Goal: Task Accomplishment & Management: Use online tool/utility

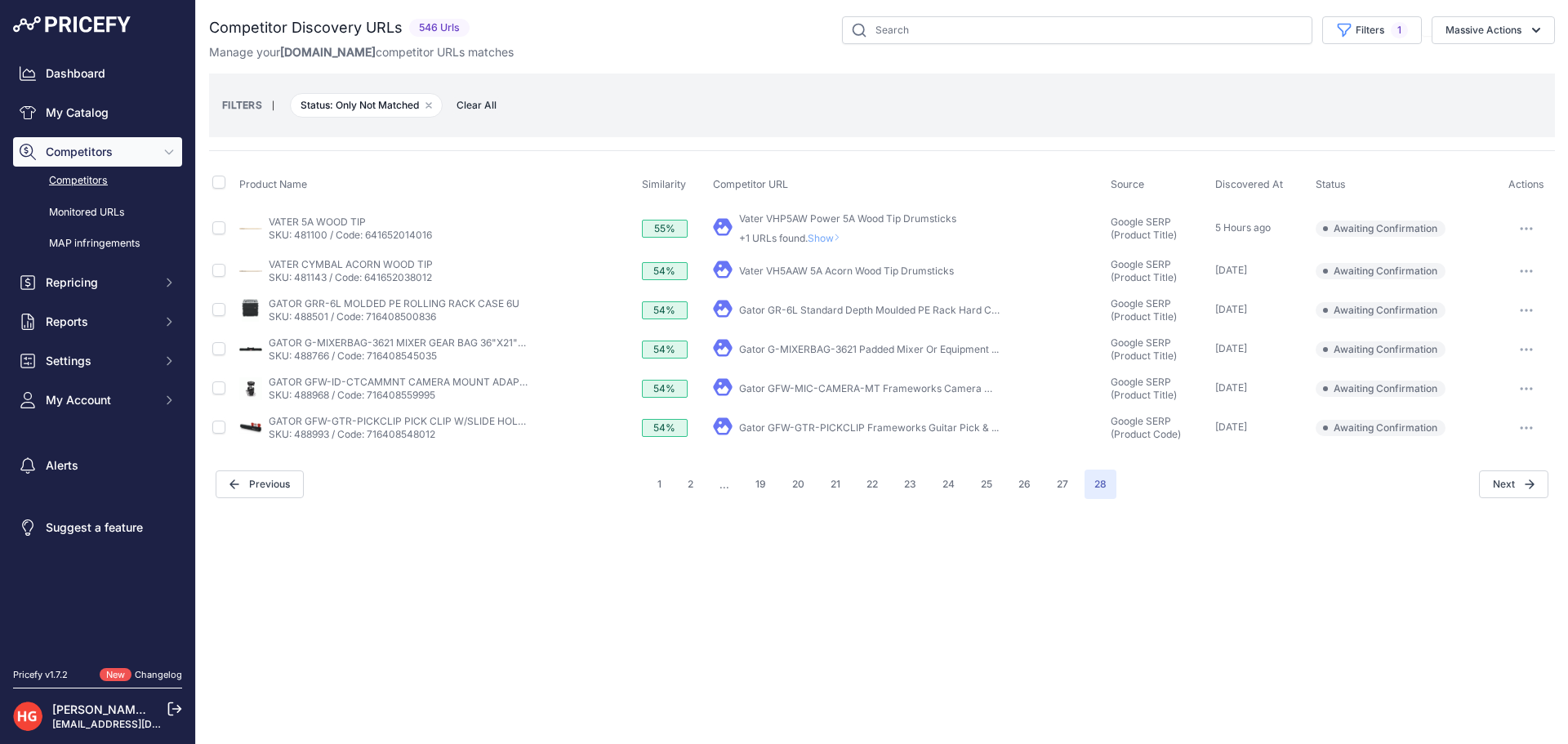
click at [788, 423] on link "Gator GFW-GTR-PICKCLIP Frameworks Guitar Pick & ..." at bounding box center [868, 428] width 259 height 13
click at [1513, 420] on button "button" at bounding box center [1526, 427] width 32 height 22
click at [1526, 460] on button "Confirm match" at bounding box center [1485, 461] width 134 height 26
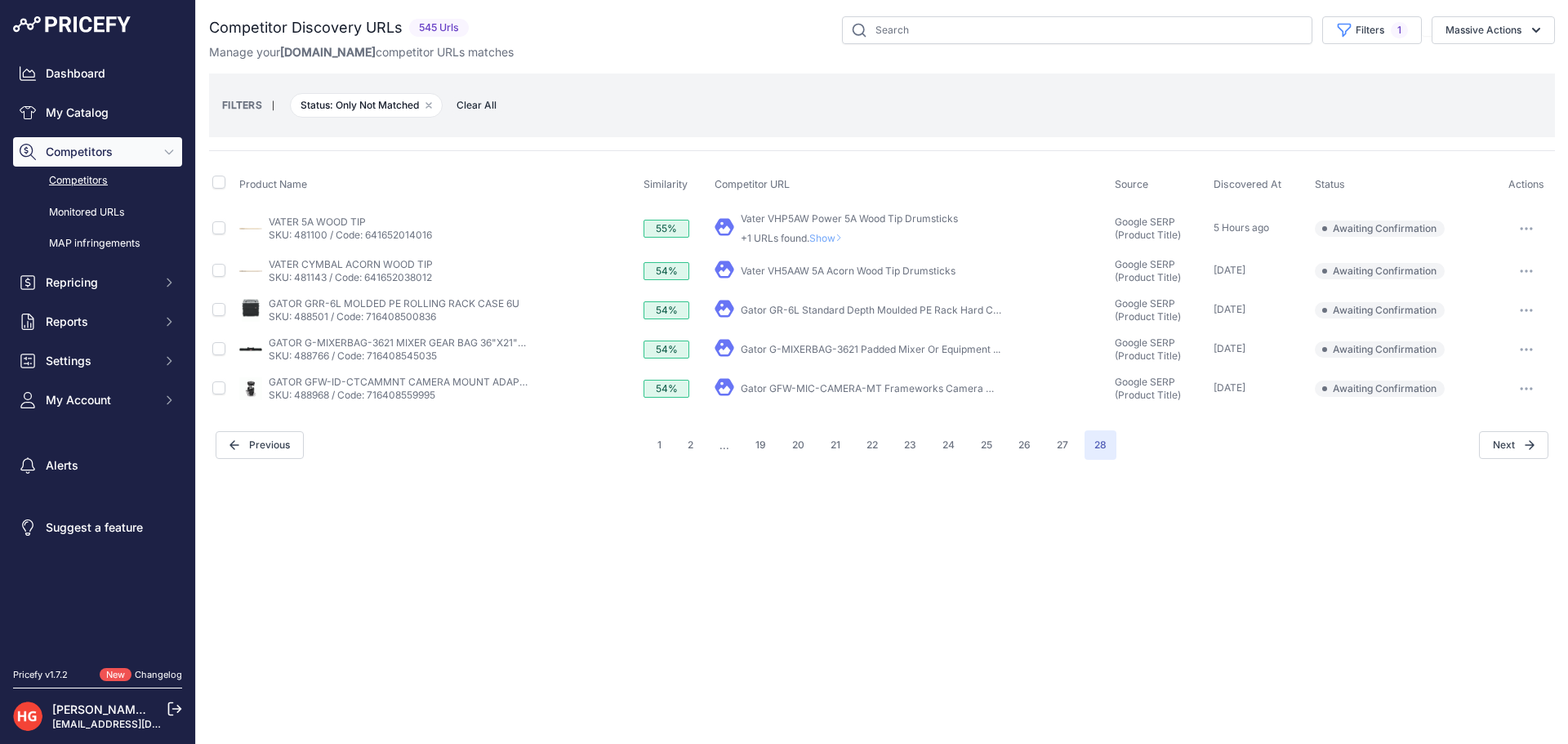
click at [926, 392] on link "Gator GFW-MIC-CAMERA-MT Frameworks Camera Mount ..." at bounding box center [882, 389] width 285 height 13
click at [1529, 389] on icon "button" at bounding box center [1526, 389] width 13 height 4
click at [1500, 448] on button "Exclude match" at bounding box center [1485, 449] width 134 height 26
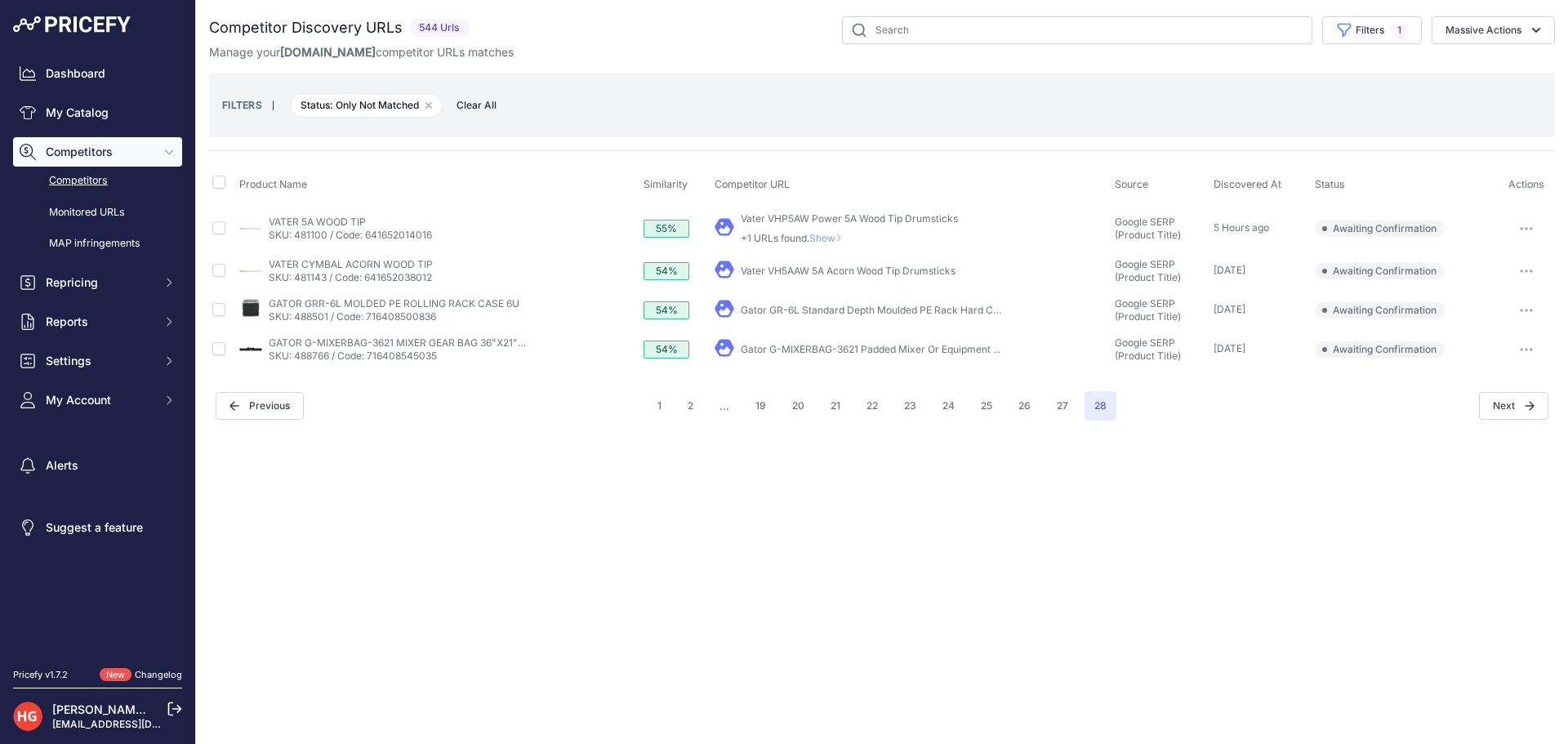
click at [847, 346] on link "Gator G-MIXERBAG-3621 Padded Mixer Or Equipment ..." at bounding box center [870, 349] width 259 height 13
click at [1530, 353] on button "button" at bounding box center [1526, 349] width 32 height 22
click at [1501, 390] on button "Confirm match" at bounding box center [1485, 383] width 134 height 26
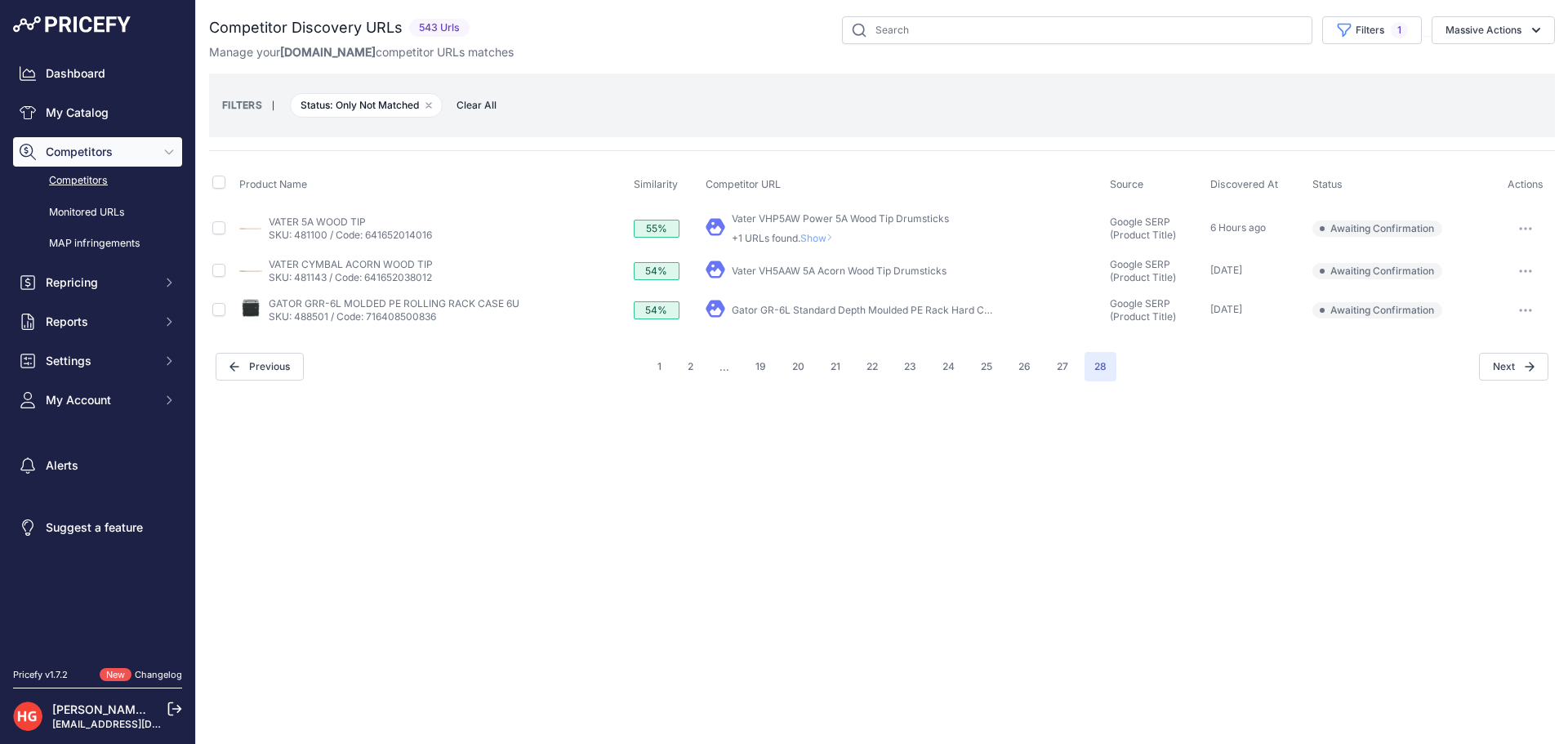
click at [1240, 446] on div "Close You are not connected to the internet." at bounding box center [881, 372] width 1372 height 744
click at [968, 306] on link "Gator GR-6L Standard Depth Moulded PE Rack Hard Case ..." at bounding box center [871, 310] width 278 height 13
drag, startPoint x: 1512, startPoint y: 305, endPoint x: 1528, endPoint y: 343, distance: 41.2
click at [1514, 306] on button "button" at bounding box center [1526, 310] width 32 height 22
click at [1487, 369] on button "Exclude match" at bounding box center [1485, 371] width 134 height 26
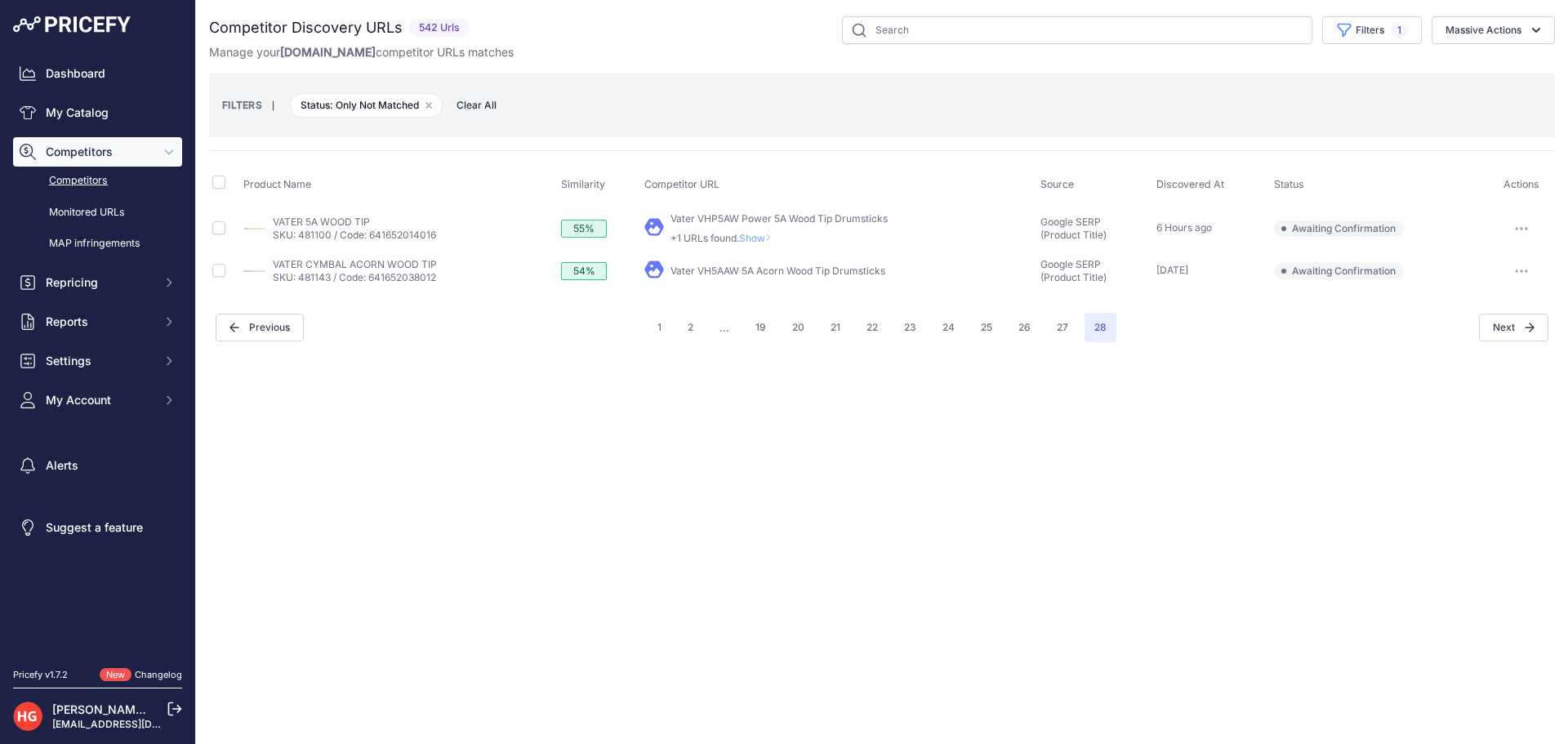
click at [705, 267] on link "Vater VH5AAW 5A Acorn Wood Tip Drumsticks" at bounding box center [777, 271] width 215 height 13
click at [1522, 273] on button "button" at bounding box center [1521, 270] width 32 height 22
click at [1505, 336] on button "Exclude match" at bounding box center [1485, 331] width 134 height 26
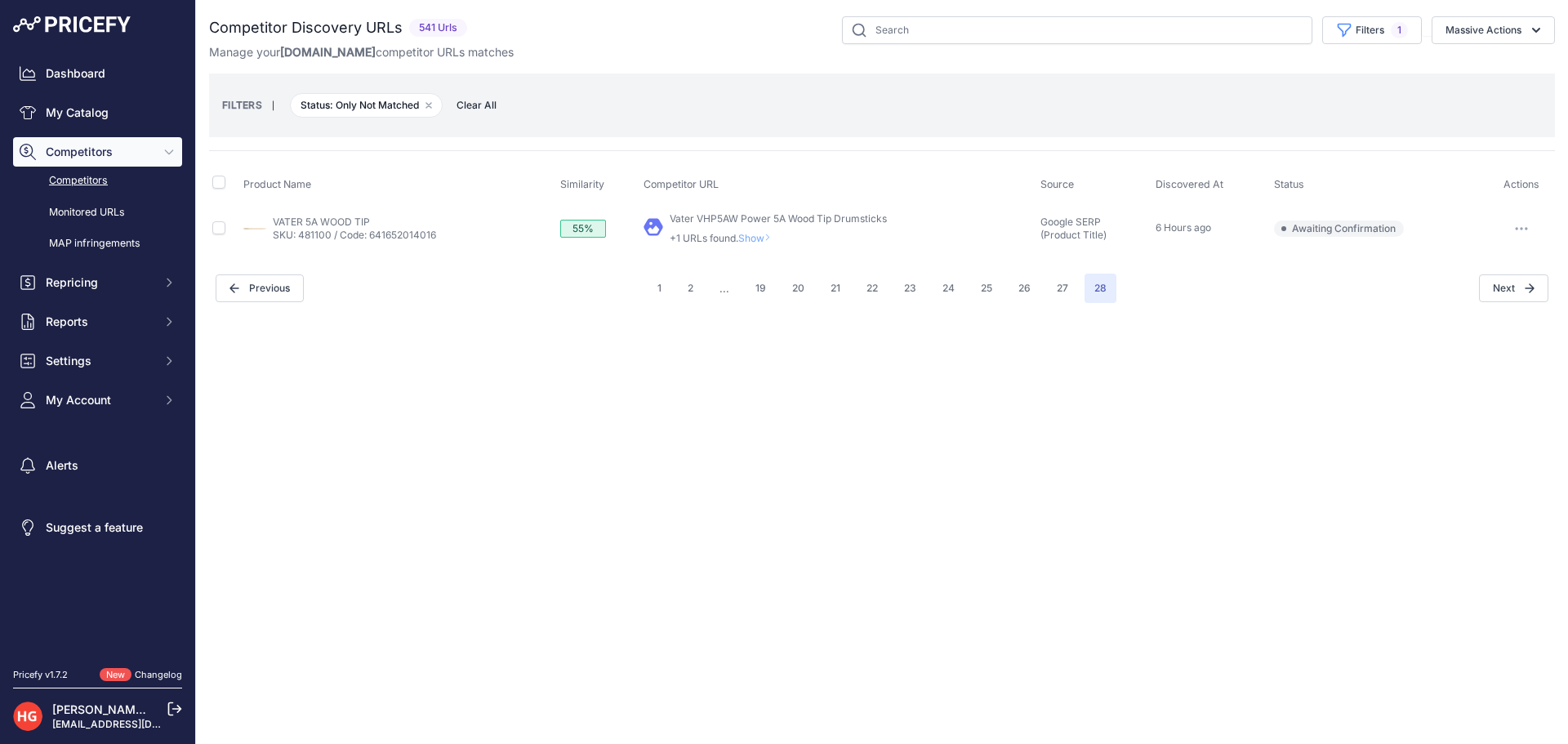
click at [768, 241] on span "Show" at bounding box center [758, 238] width 39 height 13
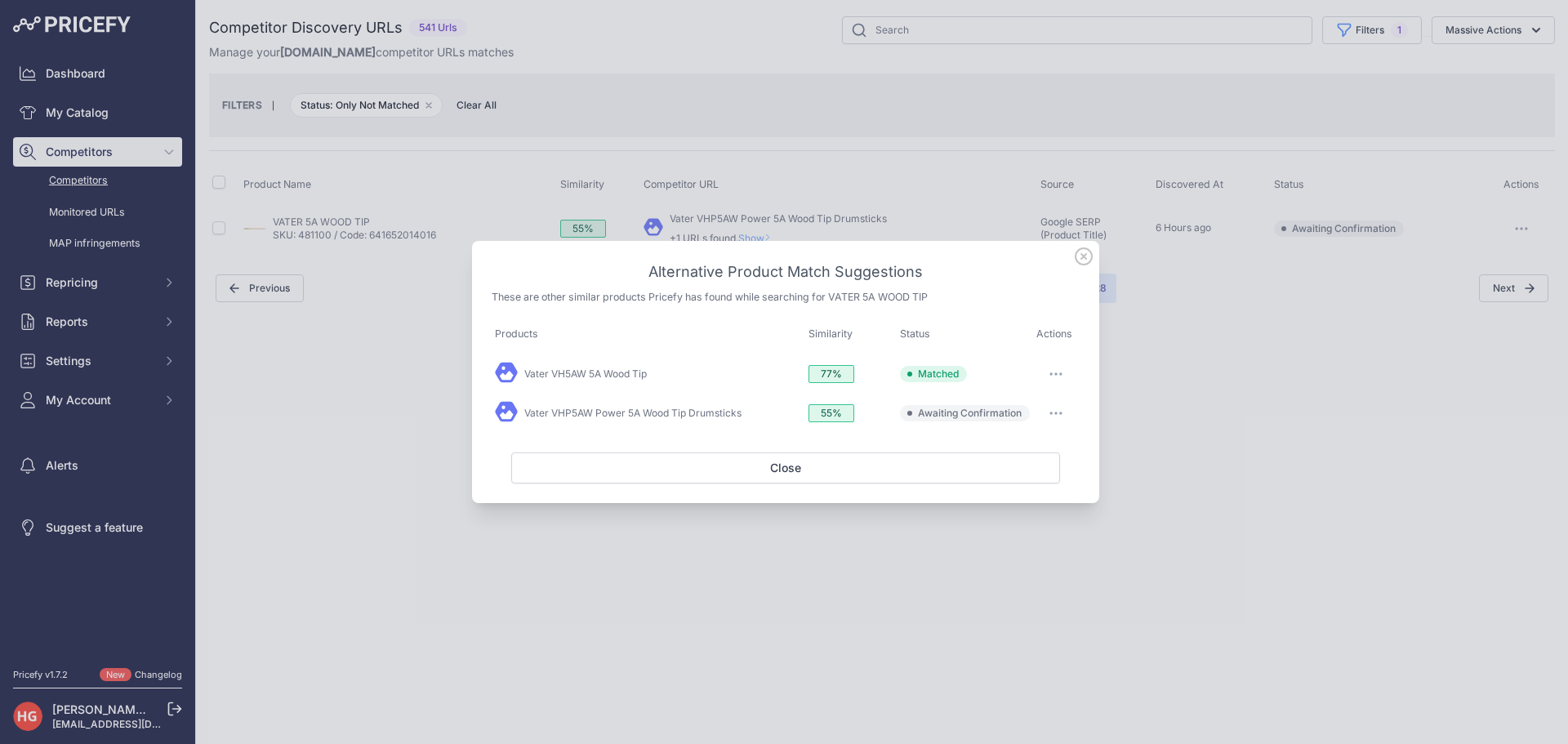
click at [1073, 411] on div at bounding box center [1056, 413] width 40 height 22
click at [1062, 416] on button "button" at bounding box center [1056, 413] width 32 height 22
click at [1052, 483] on span "Exclude match" at bounding box center [1019, 480] width 68 height 13
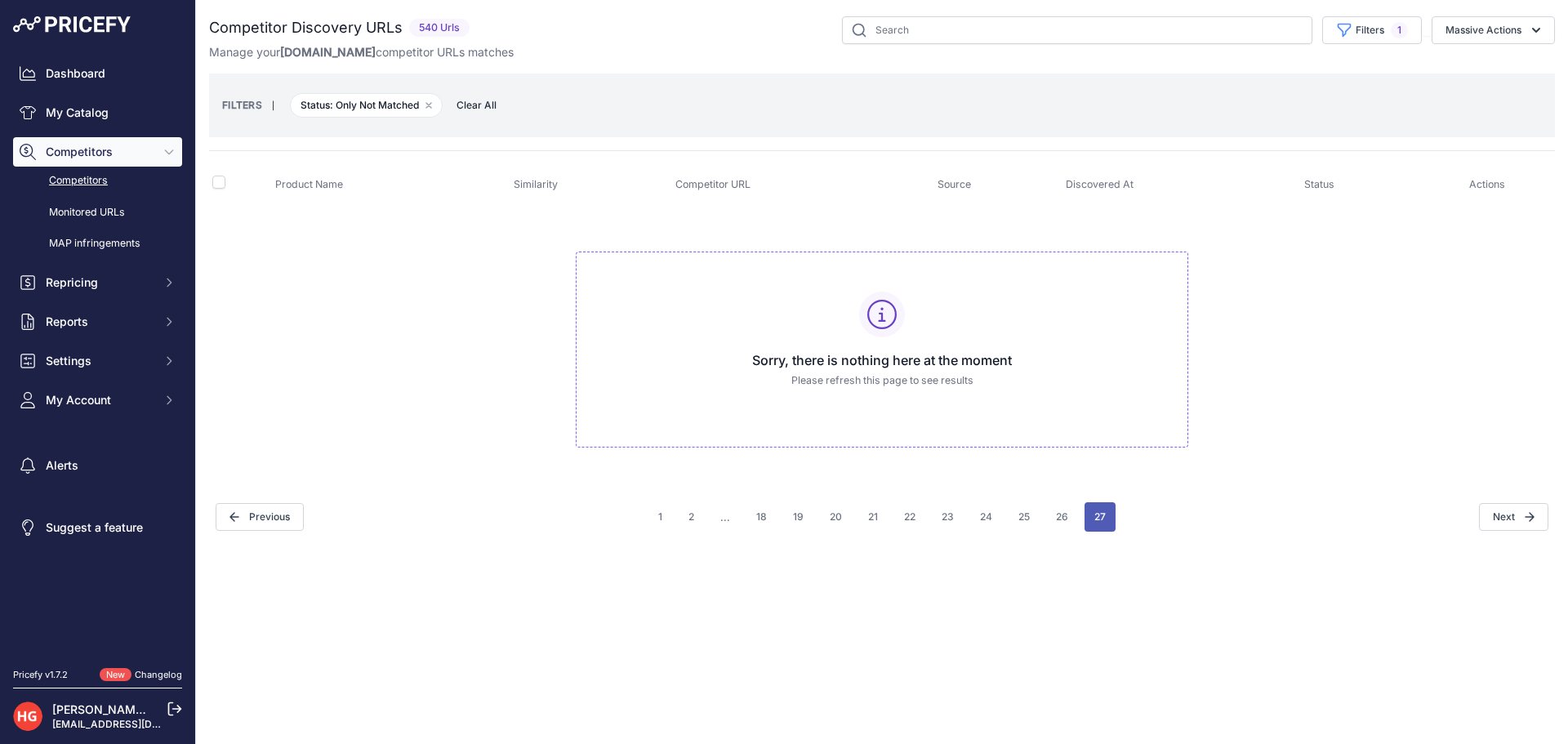
click at [1090, 506] on button "27" at bounding box center [1099, 517] width 31 height 30
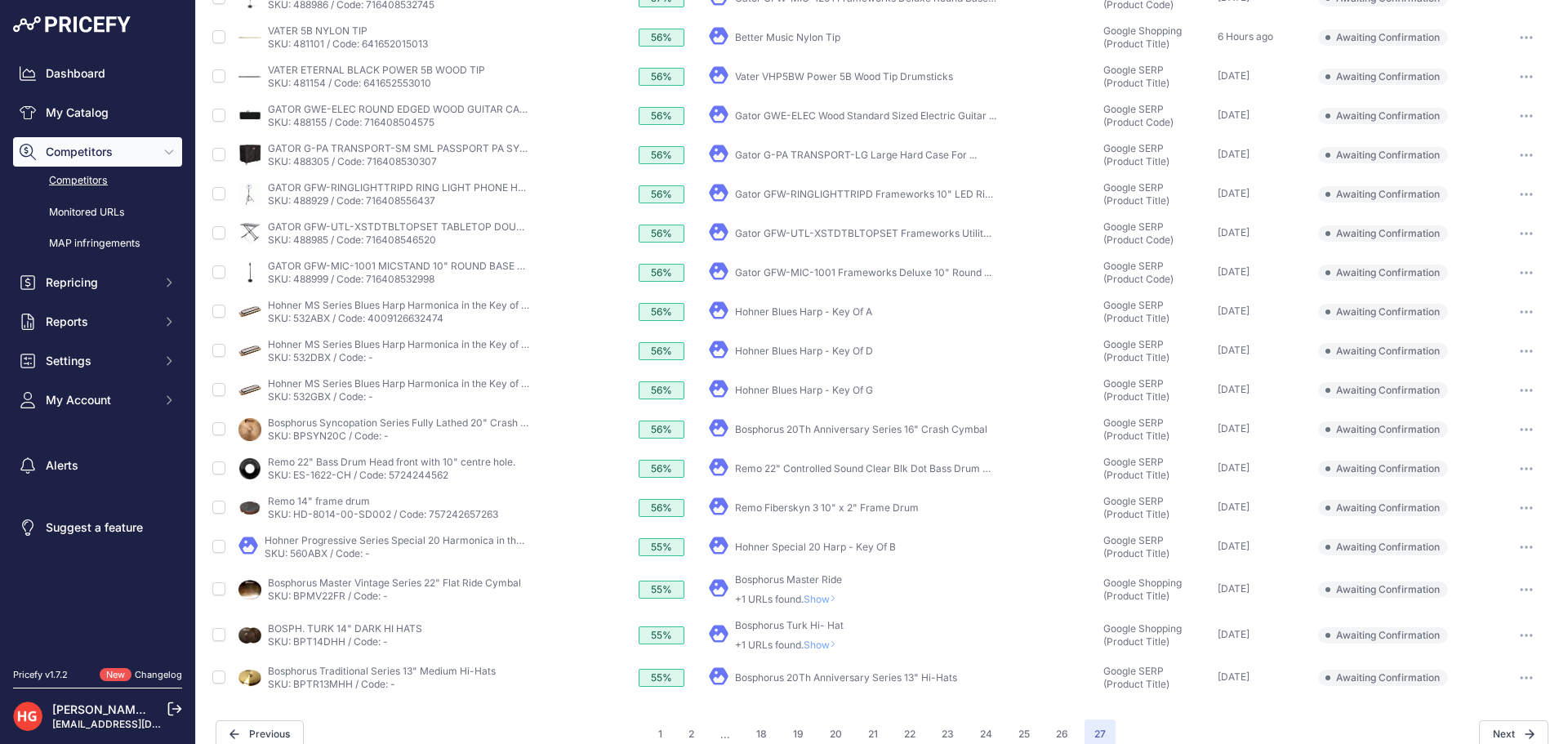
scroll to position [327, 0]
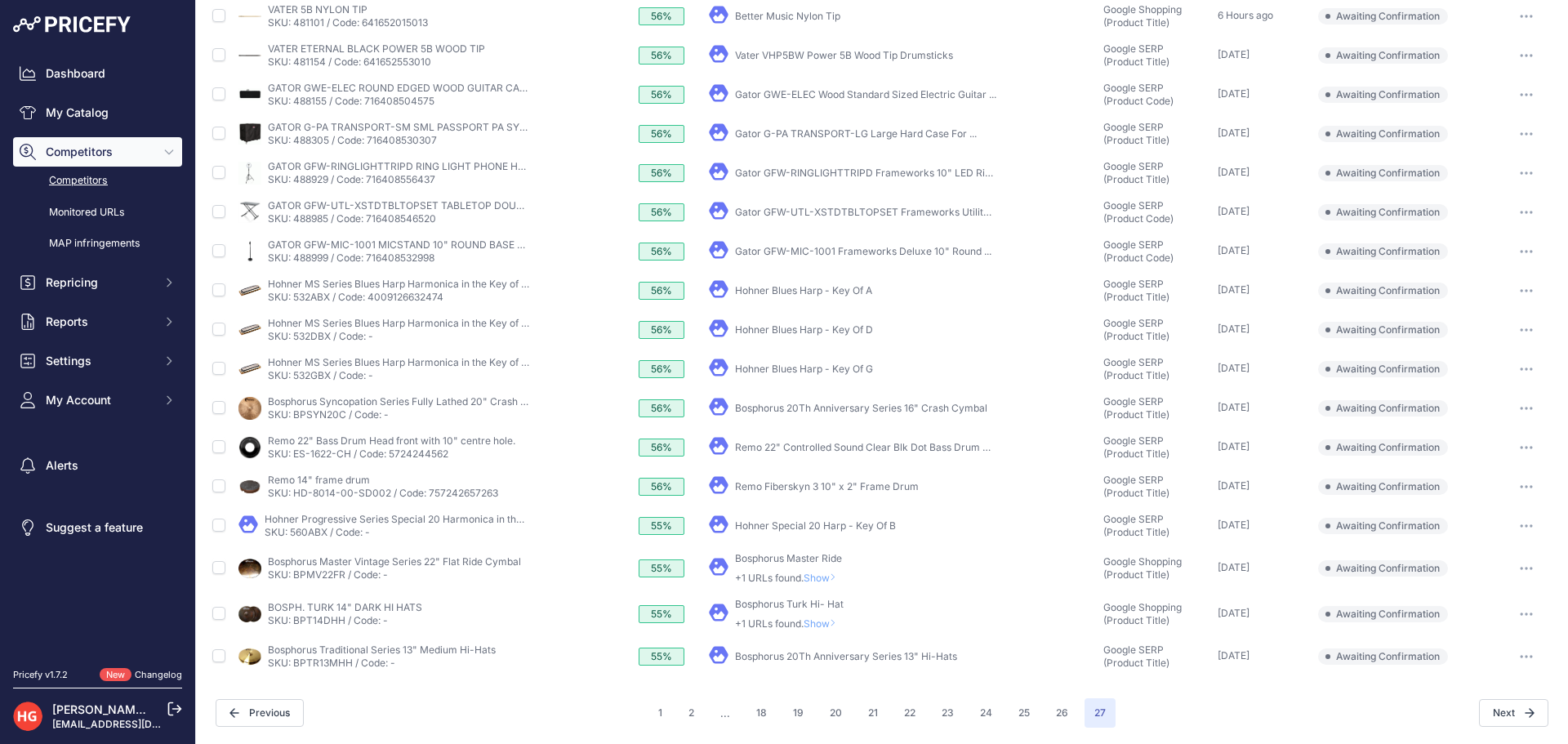
click at [842, 657] on link "Bosphorus 20Th Anniversary Series 13" Hi-Hats" at bounding box center [846, 656] width 223 height 13
click at [1523, 656] on button "button" at bounding box center [1526, 656] width 32 height 22
click at [1501, 712] on button "Exclude match" at bounding box center [1485, 716] width 134 height 26
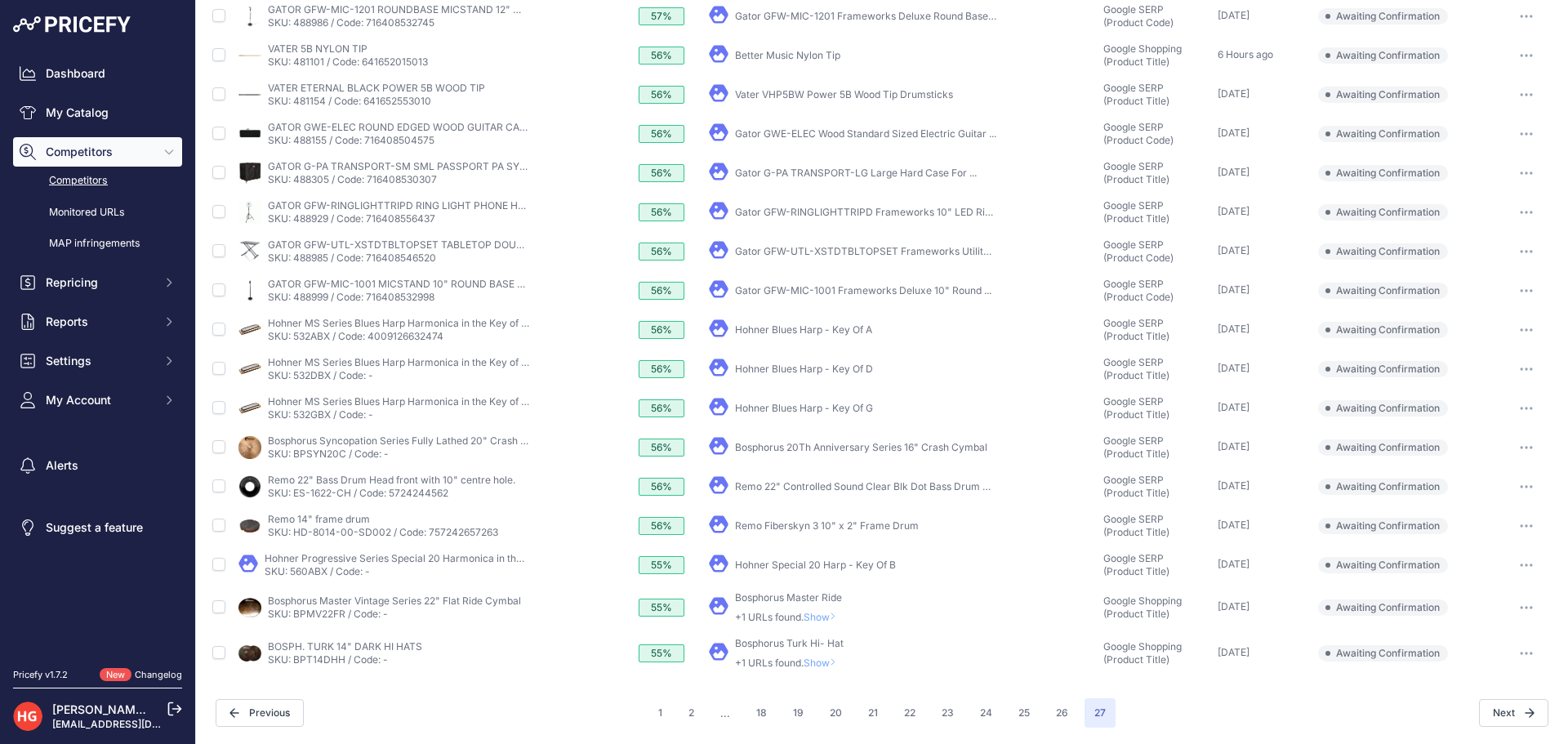
scroll to position [287, 0]
click at [836, 667] on icon at bounding box center [832, 661] width 6 height 10
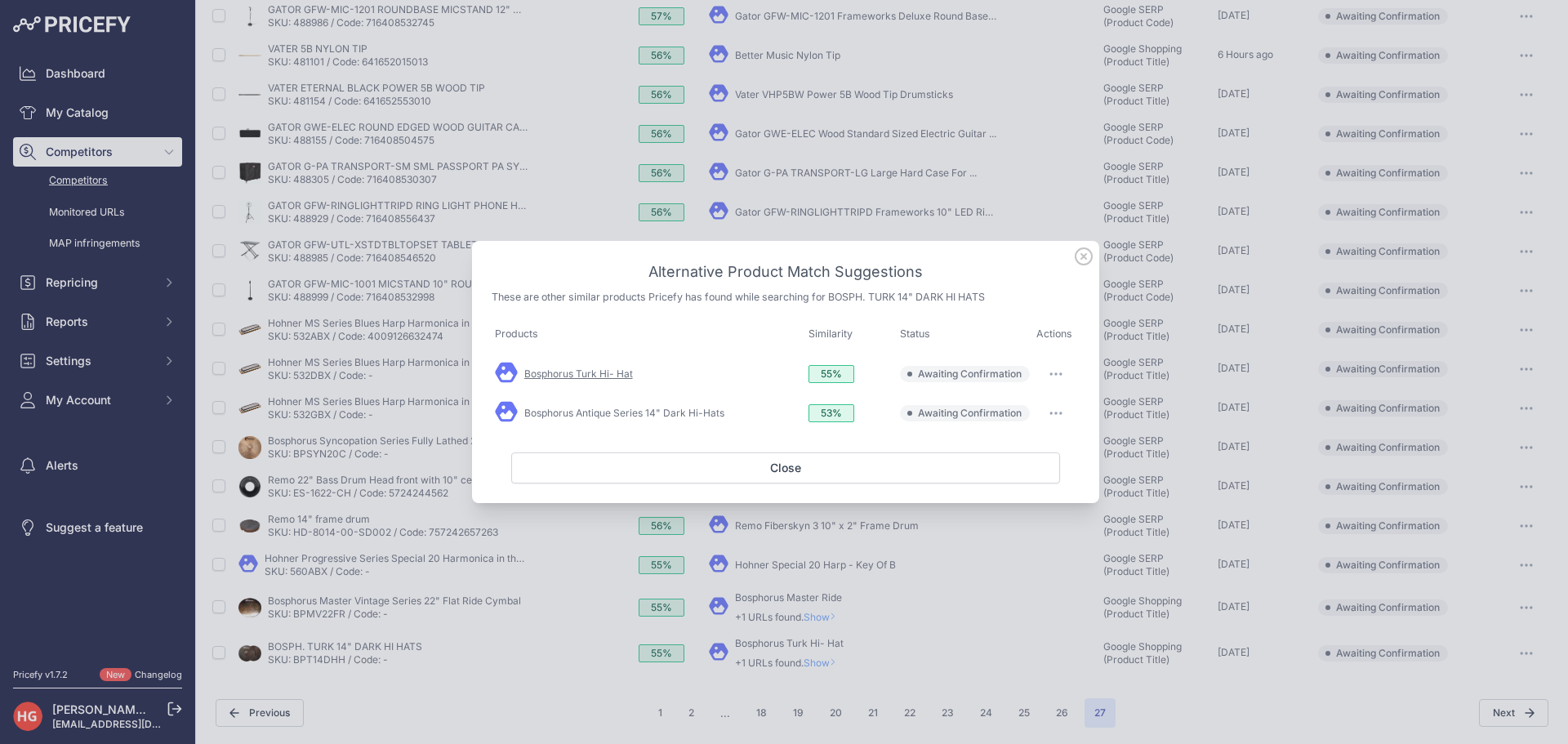
click at [593, 371] on link "Bosphorus Turk Hi- Hat" at bounding box center [578, 373] width 109 height 13
drag, startPoint x: 1074, startPoint y: 245, endPoint x: 1082, endPoint y: 249, distance: 8.9
click at [1074, 245] on div "Alternative Product Match Suggestions These are other similar products Pricefy …" at bounding box center [785, 371] width 627 height 261
click at [1082, 249] on icon at bounding box center [1083, 257] width 18 height 18
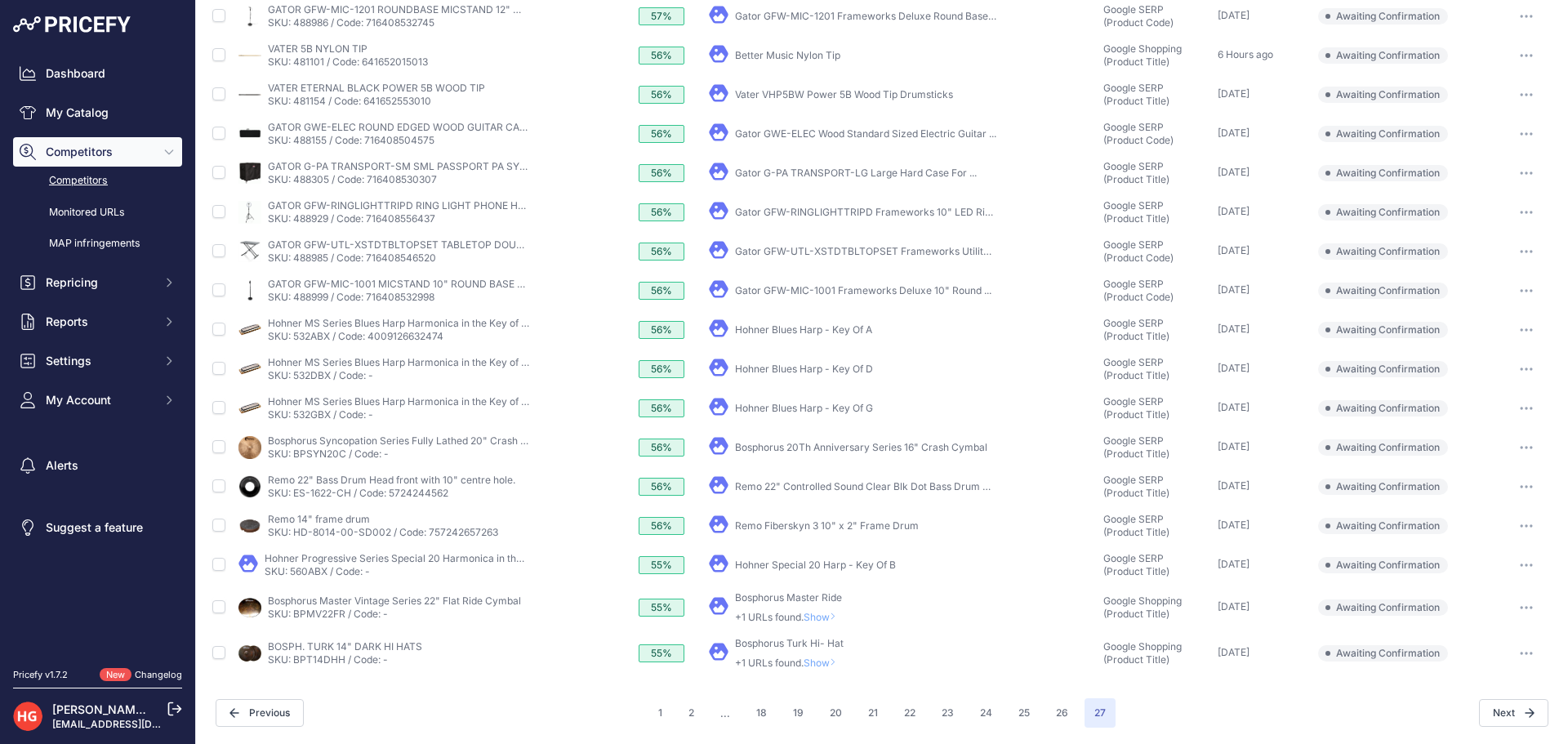
click at [816, 660] on span "Show" at bounding box center [823, 663] width 39 height 13
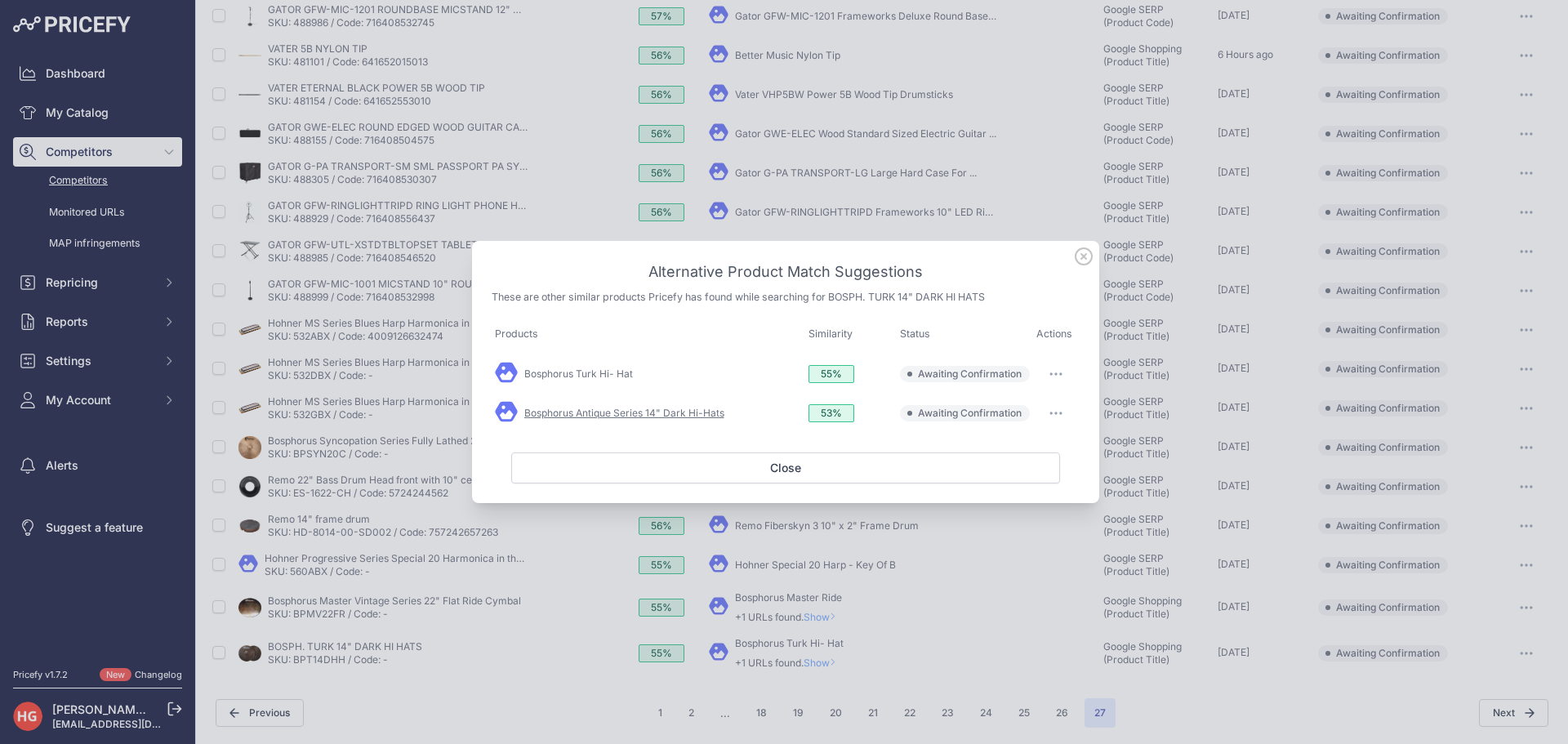
click at [656, 407] on link "Bosphorus Antique Series 14" Dark Hi-Hats" at bounding box center [624, 413] width 200 height 13
click at [1058, 408] on button "button" at bounding box center [1056, 413] width 32 height 22
click at [1049, 441] on button "Match This" at bounding box center [1024, 447] width 104 height 26
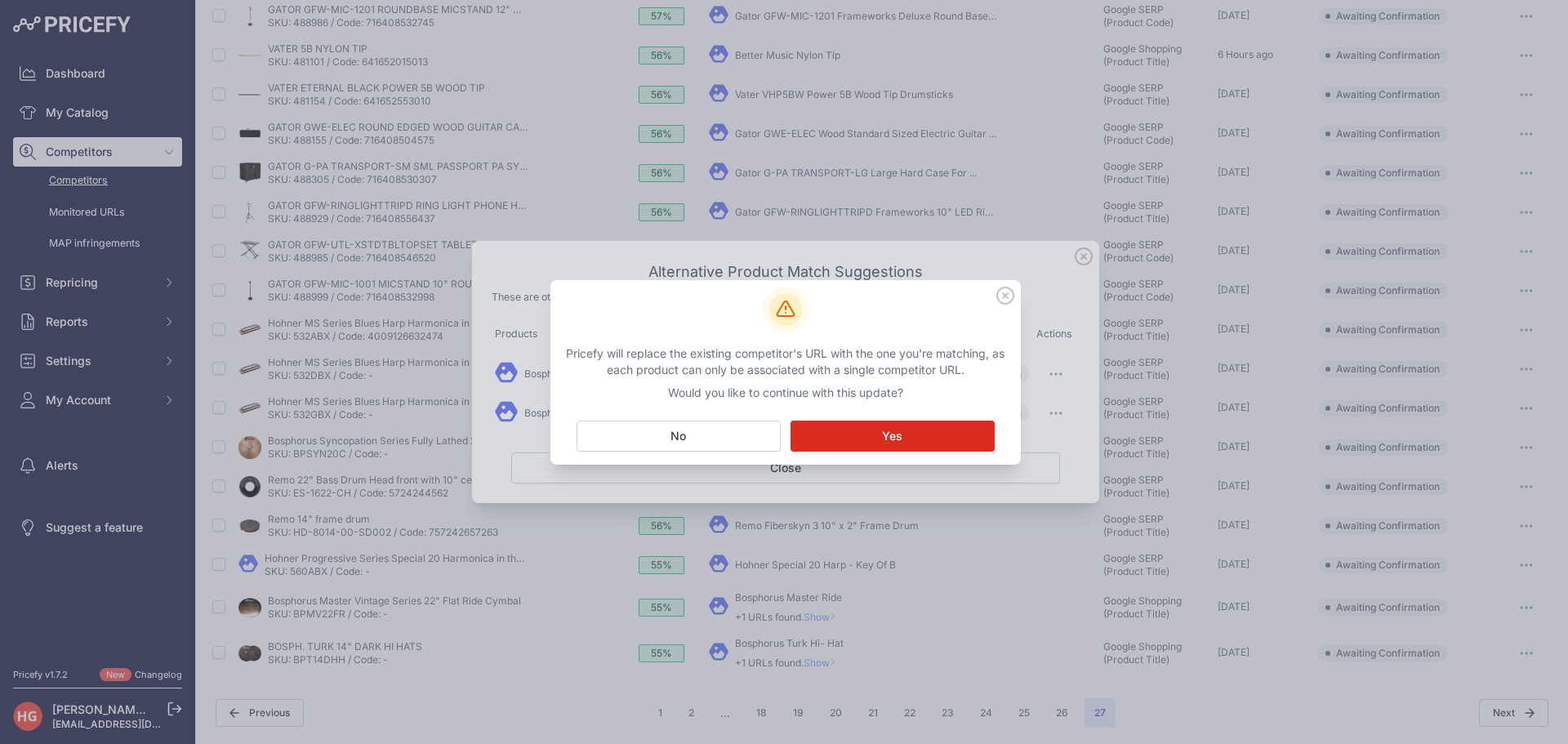
click at [929, 432] on button "Matching... Yes" at bounding box center [892, 436] width 204 height 31
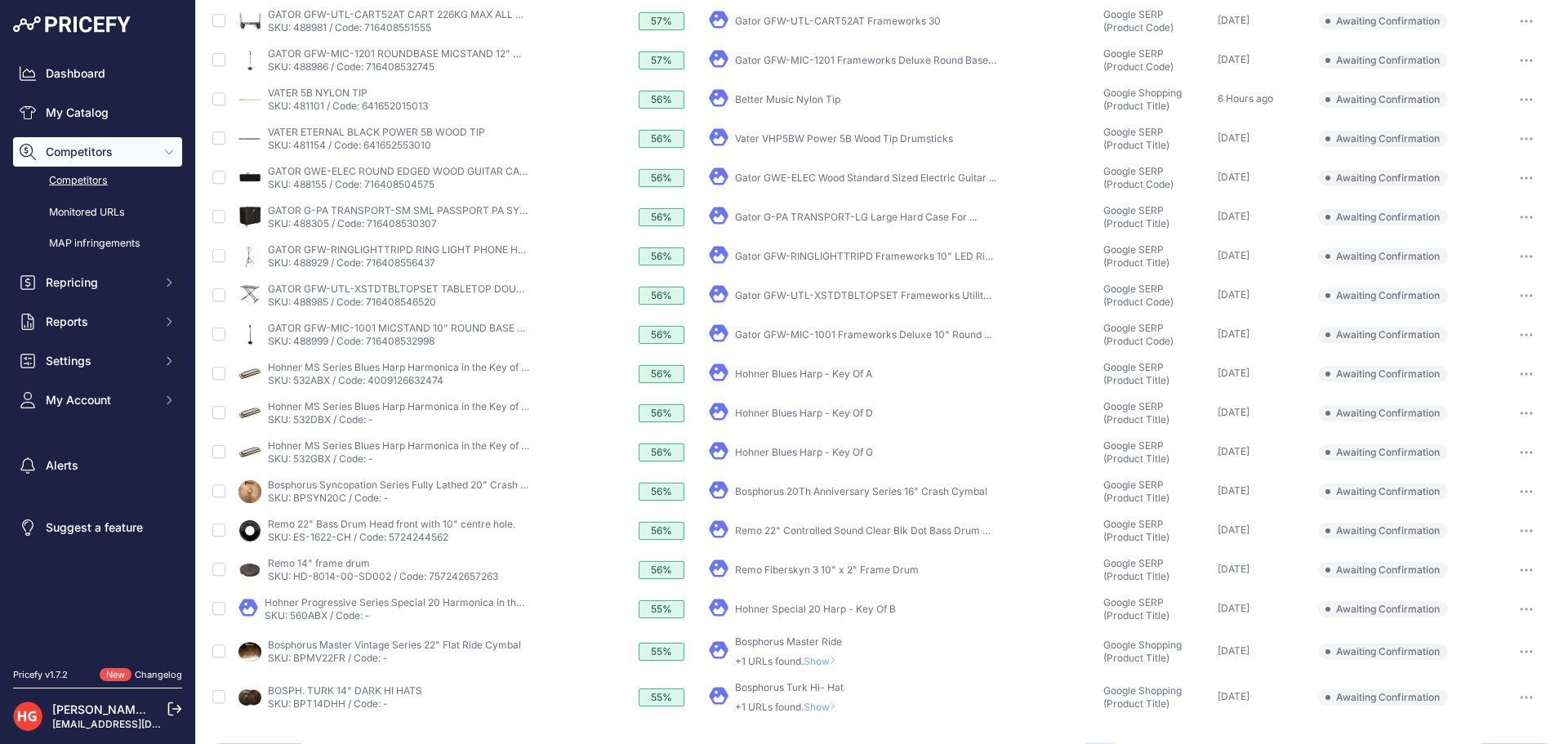
scroll to position [331, 0]
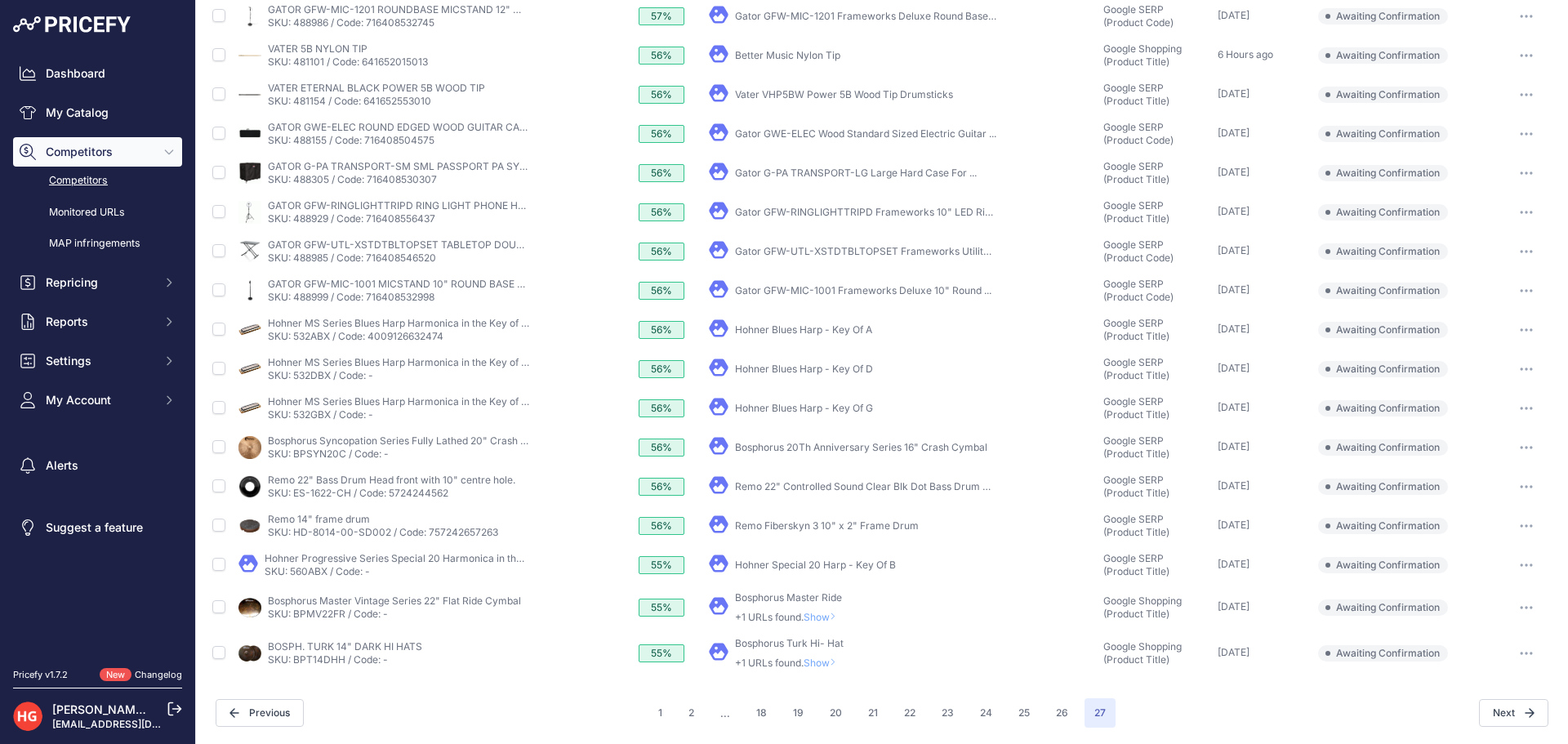
click at [825, 666] on span "Show" at bounding box center [823, 663] width 39 height 13
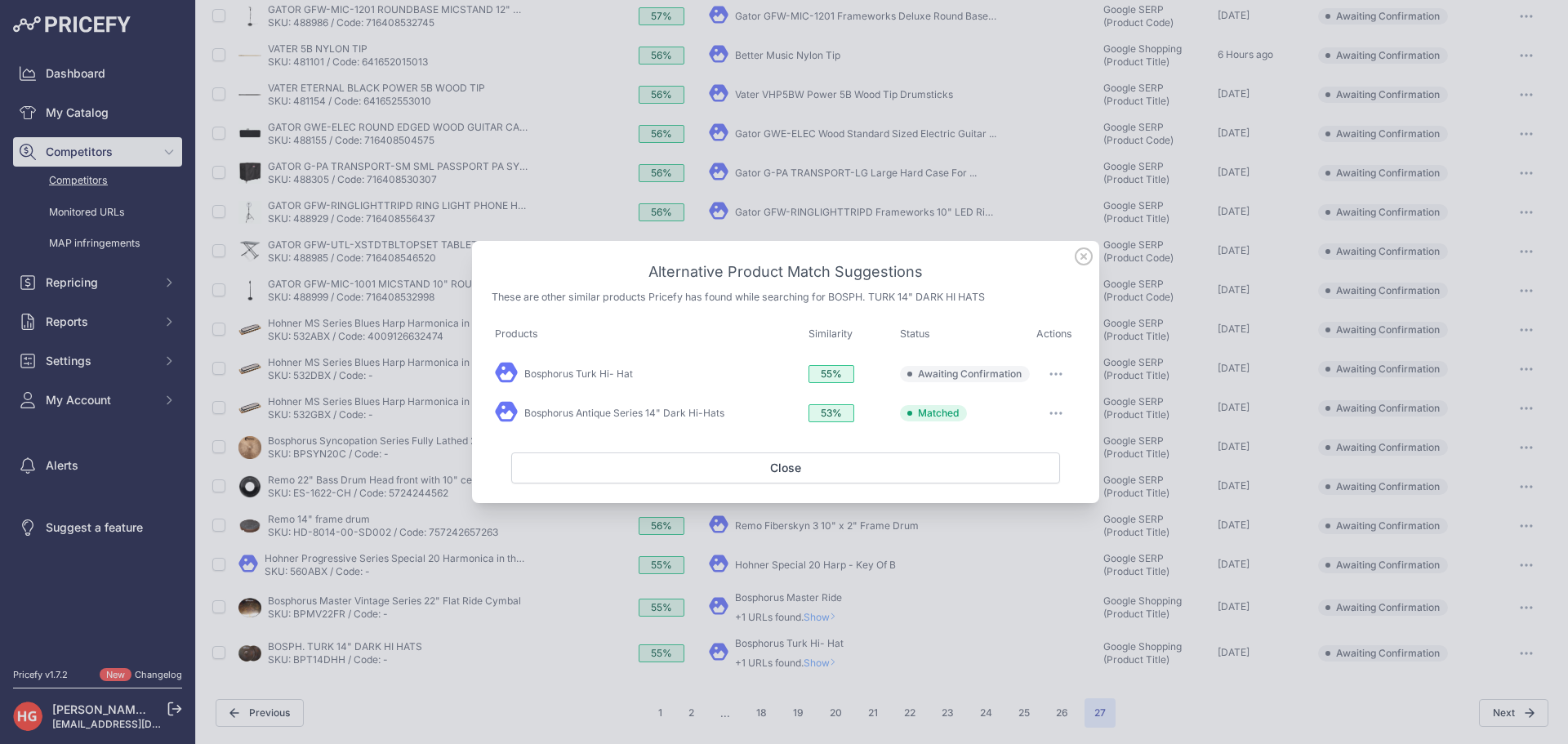
click at [1052, 371] on button "button" at bounding box center [1056, 373] width 32 height 22
click at [1026, 442] on span "Exclude match" at bounding box center [1019, 441] width 68 height 13
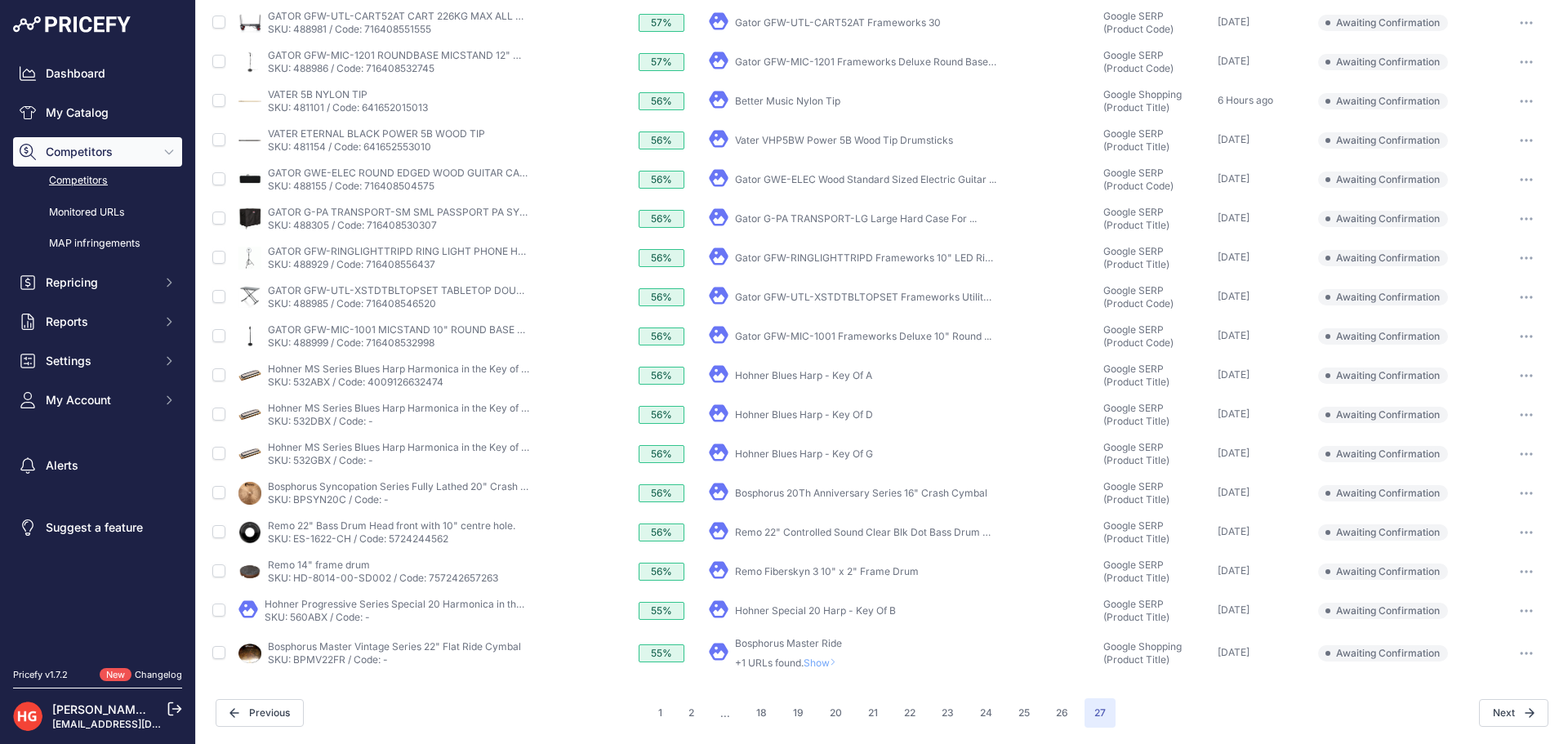
scroll to position [241, 0]
click at [817, 658] on span "Show" at bounding box center [823, 663] width 39 height 13
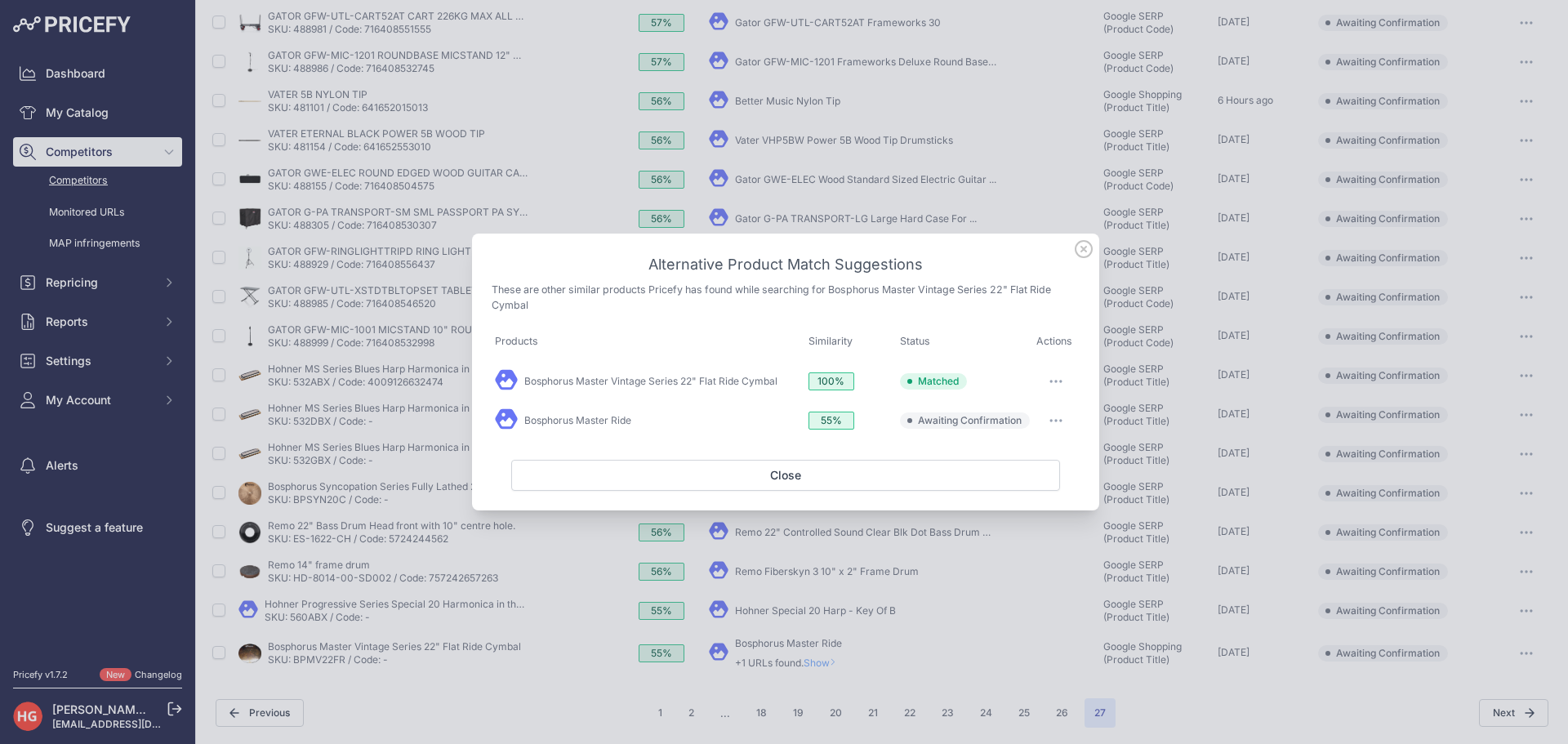
click at [1073, 418] on div at bounding box center [1056, 420] width 40 height 22
click at [1070, 418] on button "button" at bounding box center [1056, 420] width 32 height 22
click at [1040, 492] on span "Exclude match" at bounding box center [1019, 487] width 68 height 13
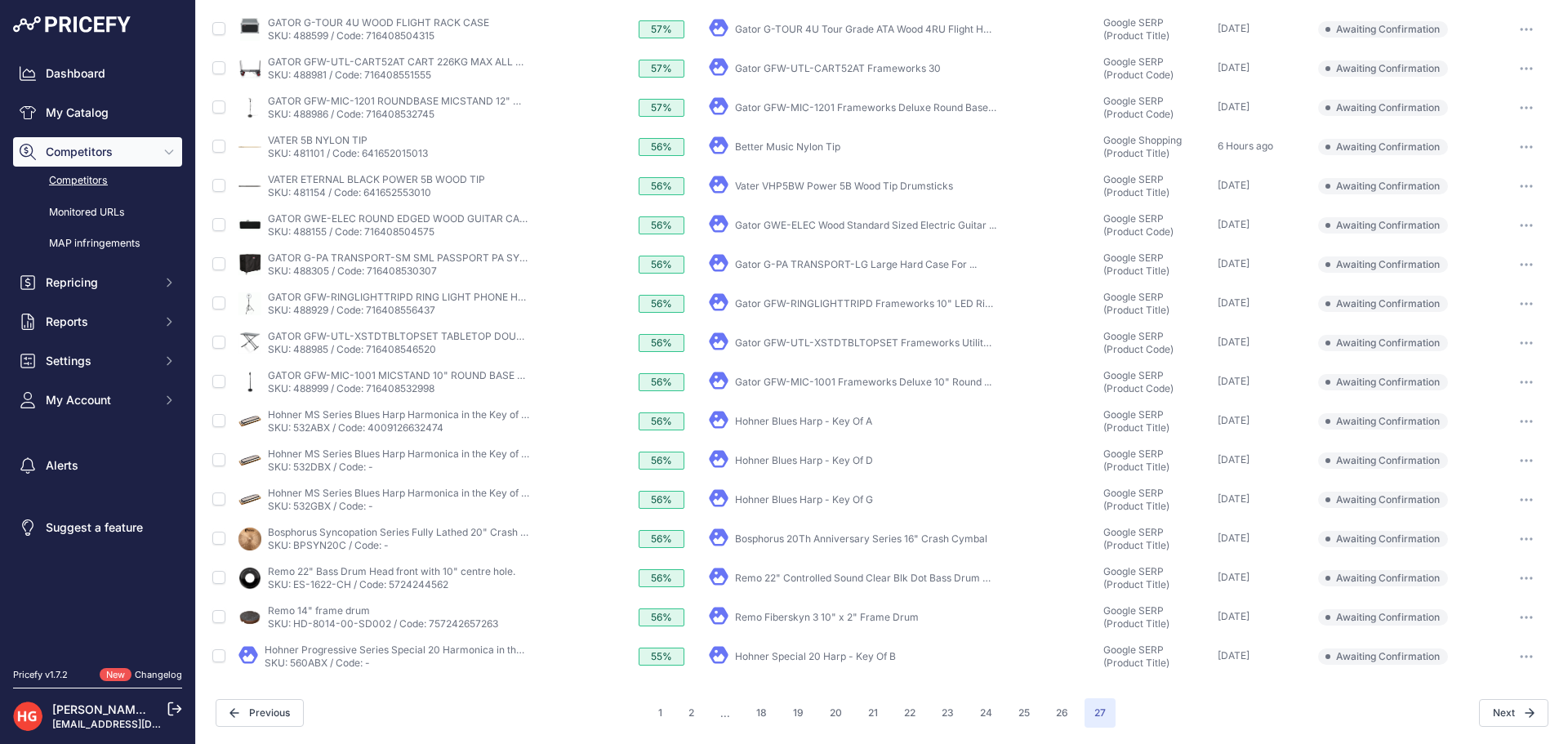
scroll to position [196, 0]
click at [817, 650] on link "Hohner Special 20 Harp - Key Of B" at bounding box center [815, 656] width 161 height 13
click at [1501, 664] on div at bounding box center [1526, 656] width 50 height 22
click at [1510, 661] on button "button" at bounding box center [1526, 656] width 32 height 22
click at [1483, 718] on button "Exclude match" at bounding box center [1485, 716] width 134 height 26
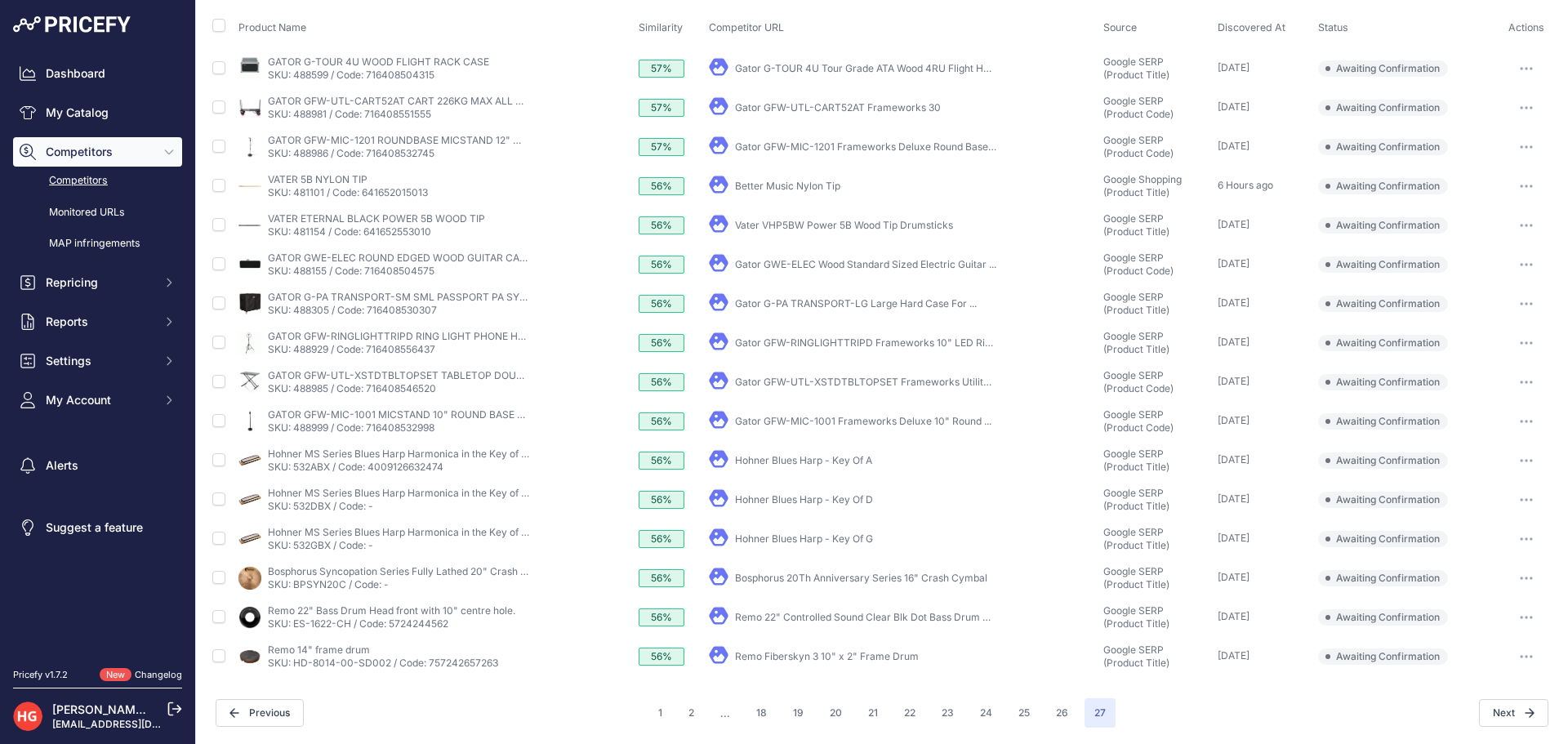
scroll to position [157, 0]
click at [778, 657] on link "Remo Fiberskyn 3 10" x 2" Frame Drum" at bounding box center [827, 656] width 184 height 13
click at [1525, 660] on button "button" at bounding box center [1526, 656] width 32 height 22
click at [1447, 713] on button "Exclude match" at bounding box center [1485, 716] width 134 height 26
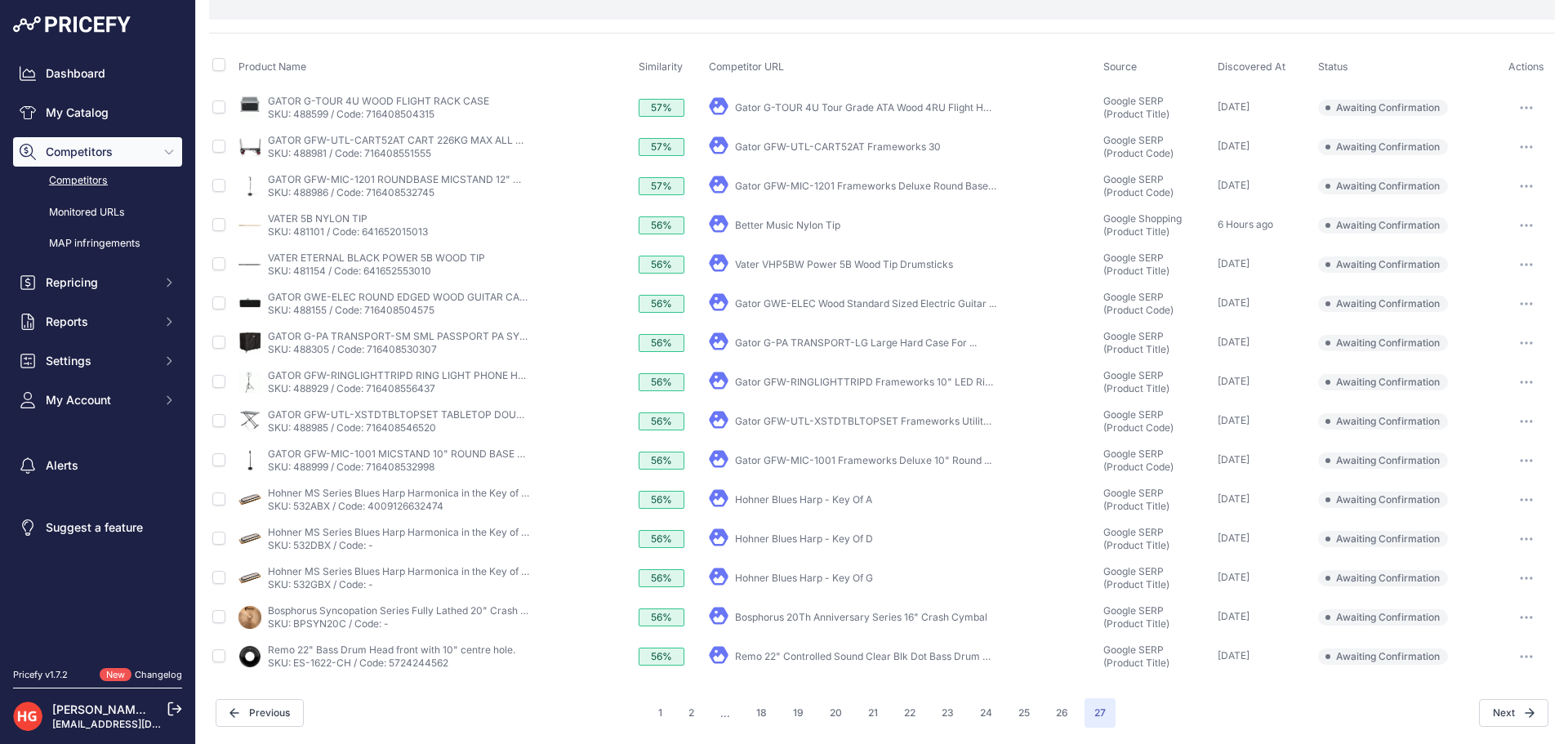
scroll to position [118, 0]
click at [755, 661] on link "Remo 22" Controlled Sound Clear Blk Dot Bass Drum Head" at bounding box center [871, 656] width 272 height 13
click at [1514, 666] on button "button" at bounding box center [1526, 656] width 32 height 22
drag, startPoint x: 1485, startPoint y: 715, endPoint x: 1563, endPoint y: 705, distance: 78.6
click at [1492, 716] on button "Exclude match" at bounding box center [1485, 716] width 134 height 26
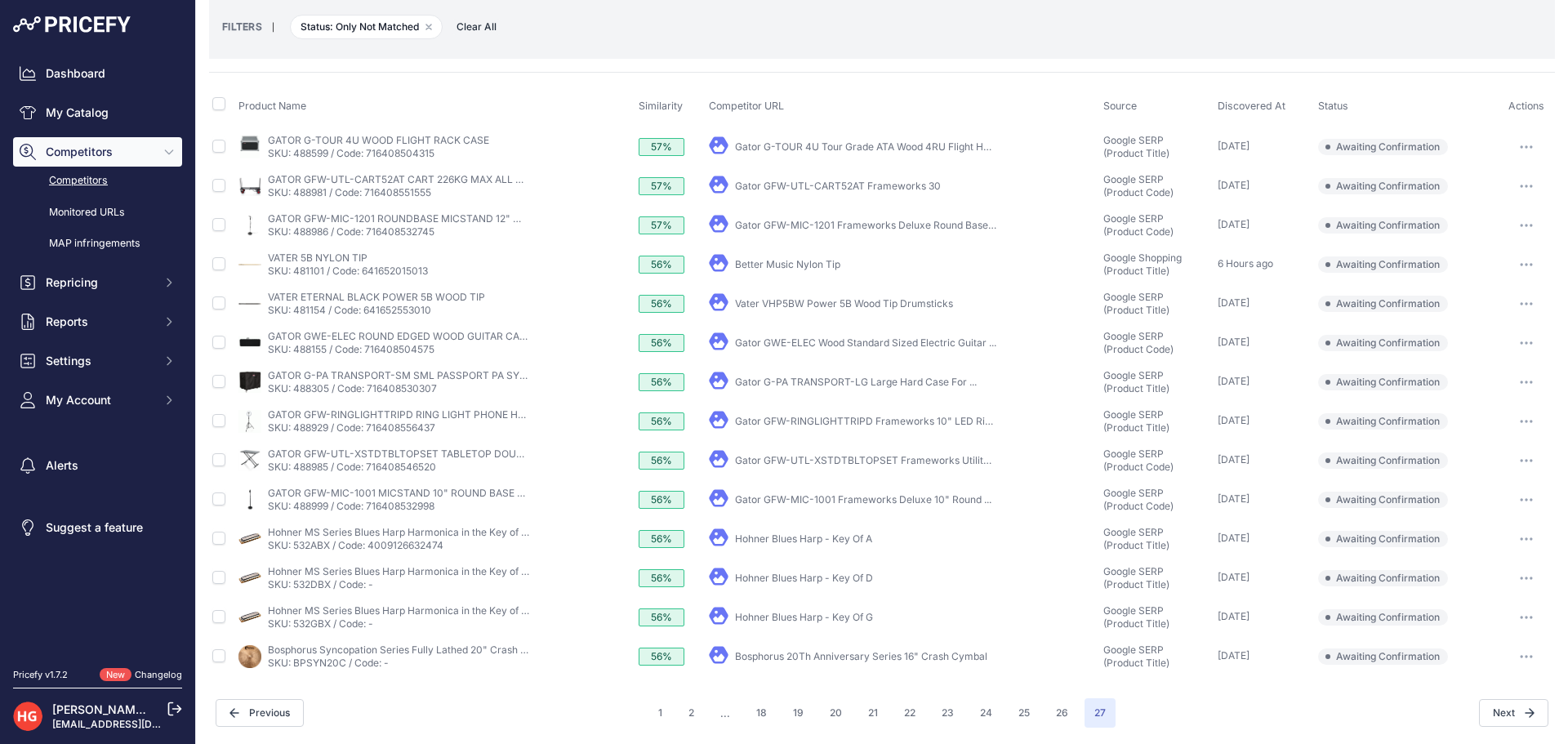
scroll to position [78, 0]
click at [802, 656] on link "Bosphorus 20Th Anniversary Series 16" Crash Cymbal" at bounding box center [861, 656] width 252 height 13
click at [1515, 664] on button "button" at bounding box center [1526, 656] width 32 height 22
click at [1498, 705] on button "Exclude match" at bounding box center [1485, 716] width 134 height 26
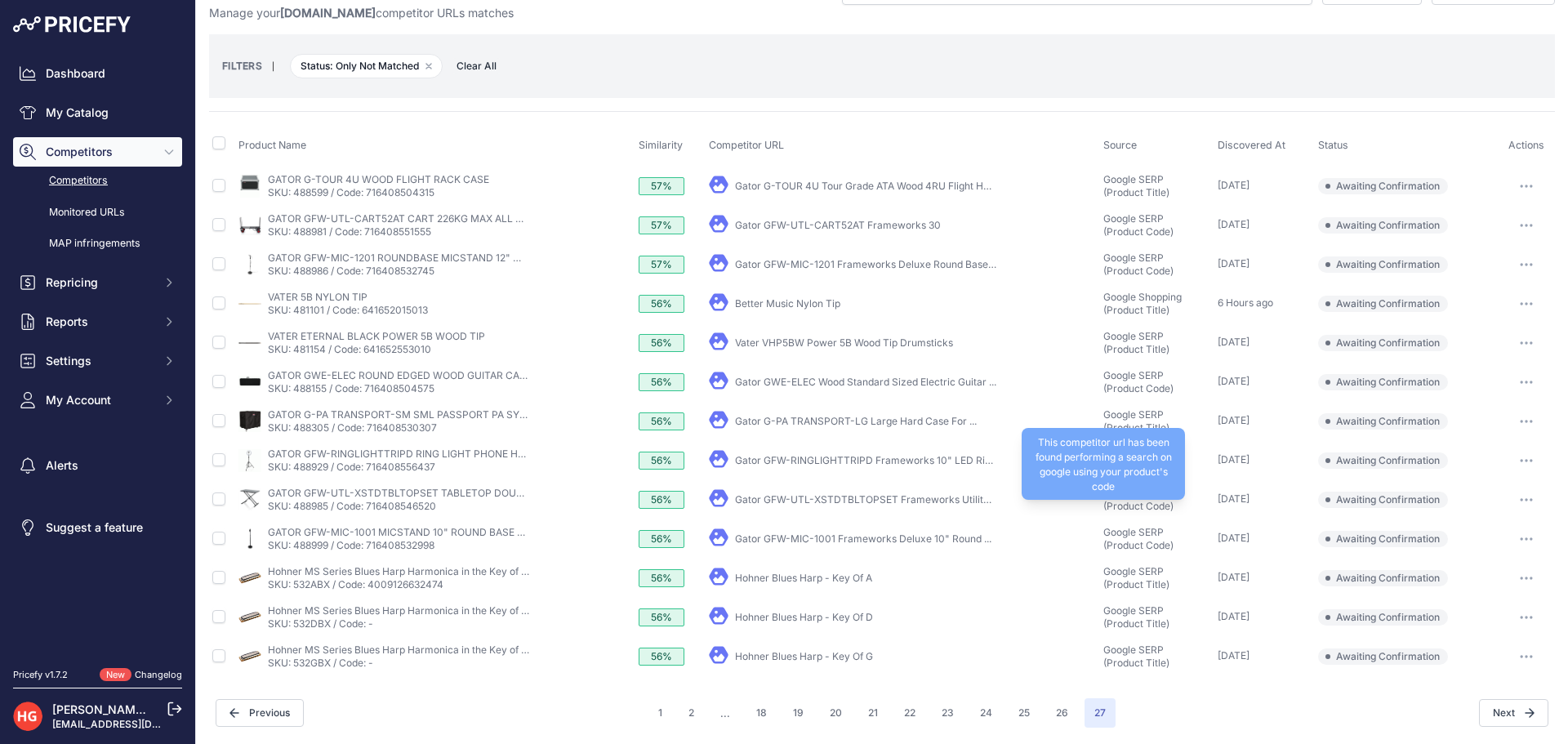
scroll to position [39, 0]
